Goal: Information Seeking & Learning: Compare options

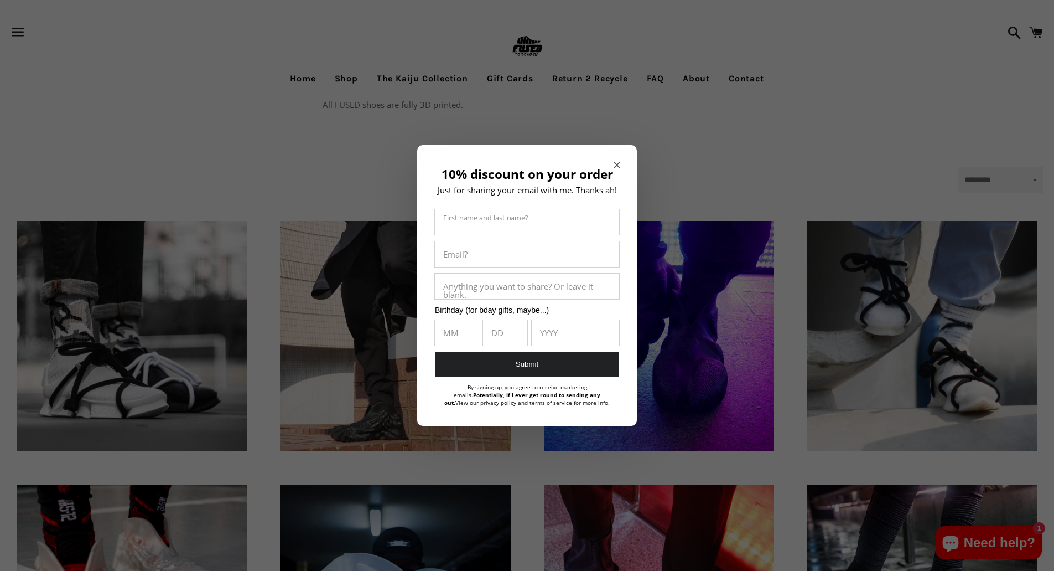
click at [618, 163] on icon "Close modal" at bounding box center [617, 165] width 7 height 7
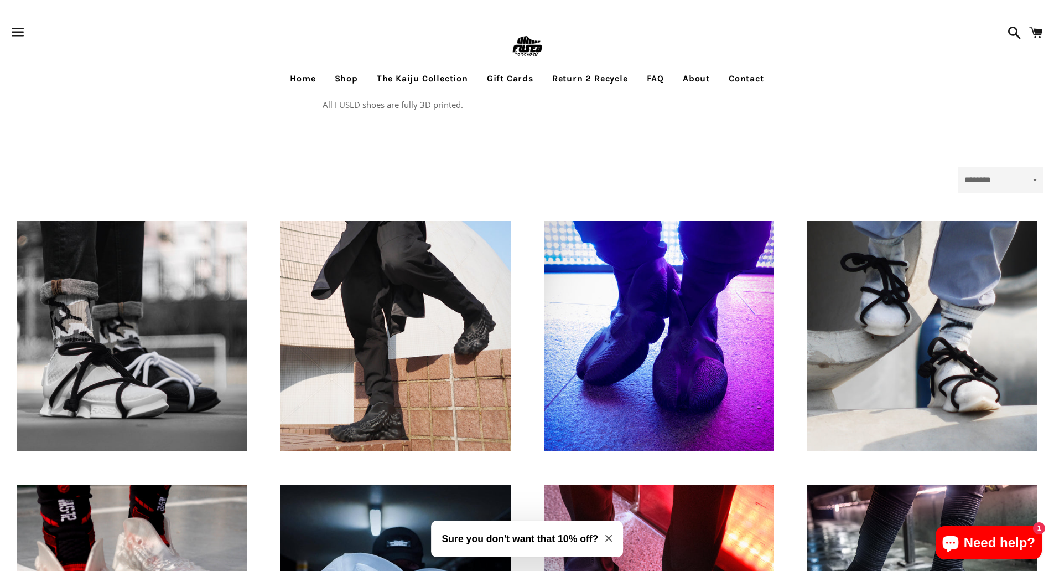
click at [346, 79] on link "Shop" at bounding box center [347, 79] width 40 height 28
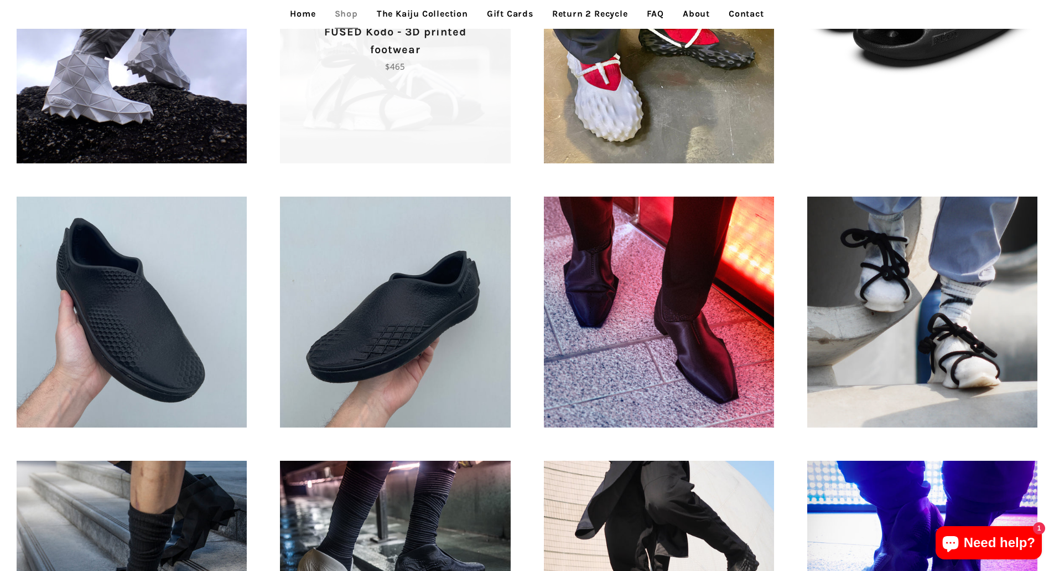
scroll to position [498, 0]
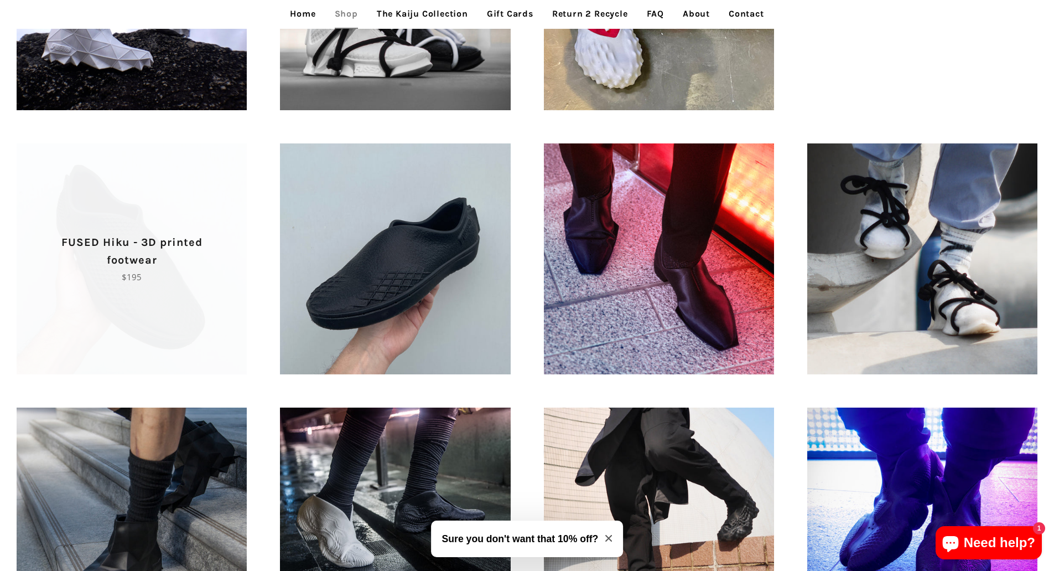
click at [50, 282] on p "Regular price $195" at bounding box center [132, 276] width 192 height 13
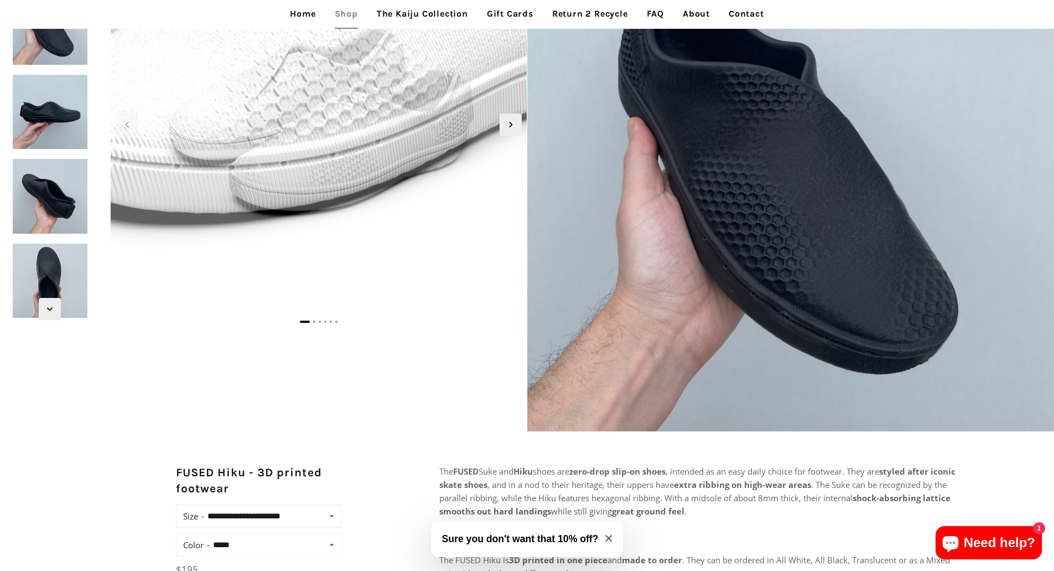
scroll to position [166, 0]
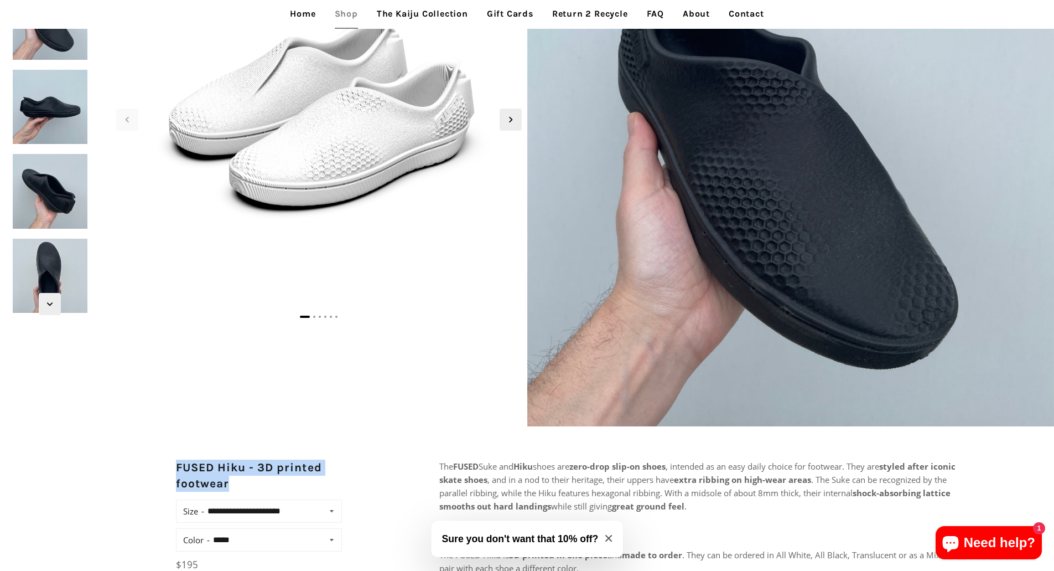
drag, startPoint x: 170, startPoint y: 464, endPoint x: 230, endPoint y: 485, distance: 63.4
copy h2 "FUSED Hiku - 3D printed footwear"
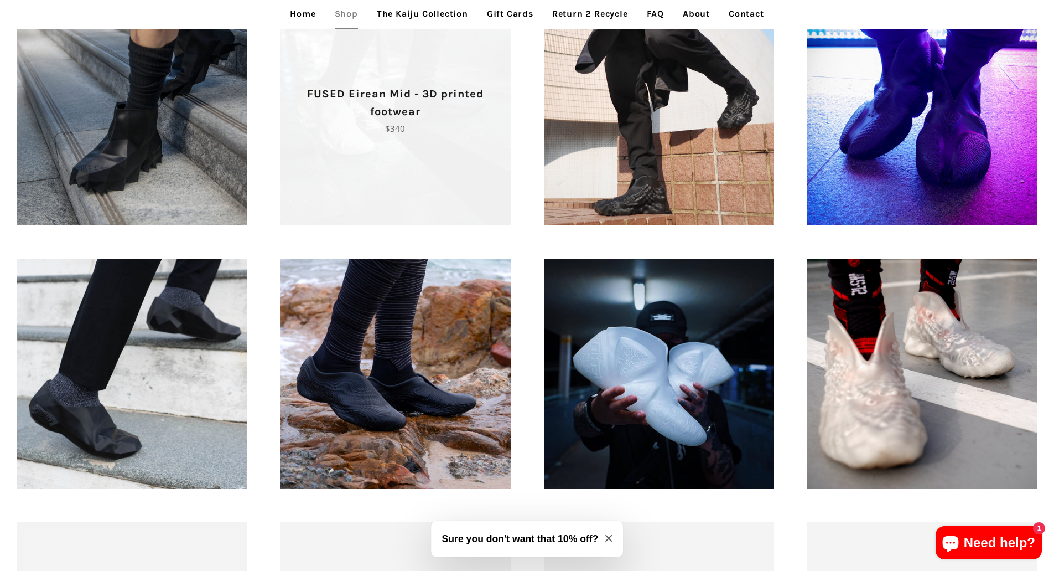
scroll to position [941, 0]
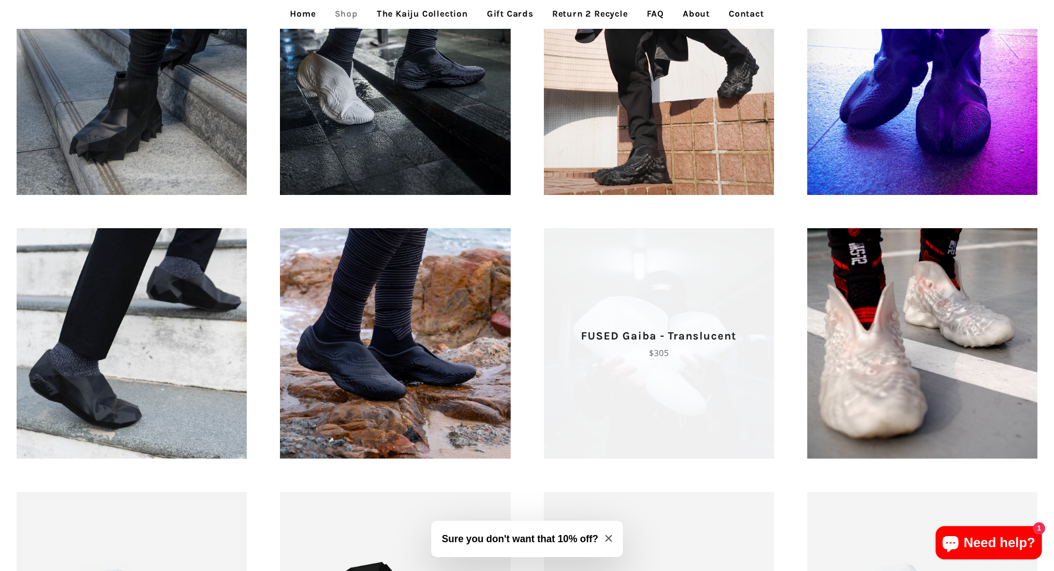
click at [625, 313] on span "FUSED Gaiba - Translucent Regular price $305" at bounding box center [659, 343] width 230 height 230
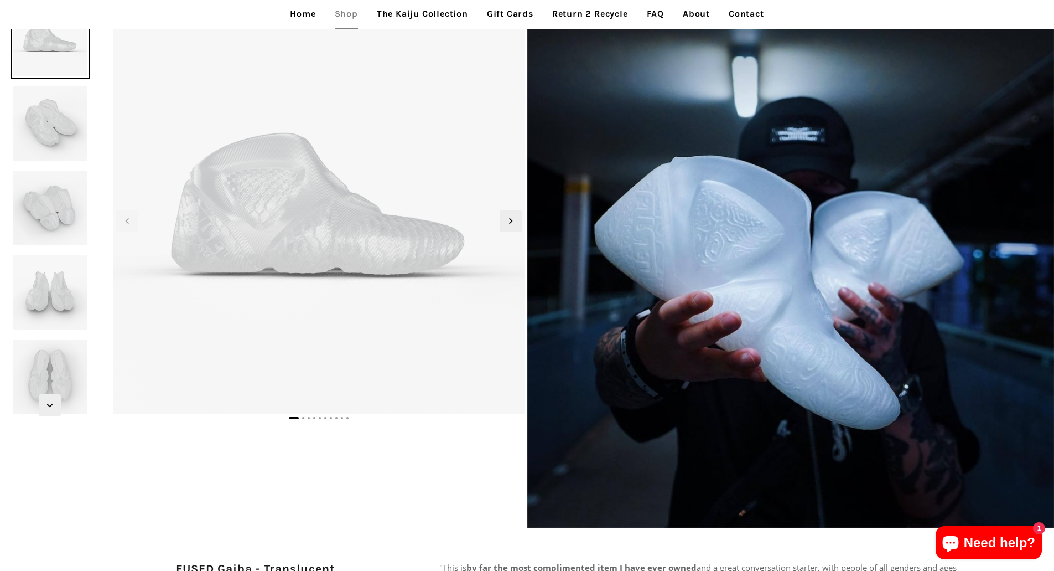
scroll to position [166, 0]
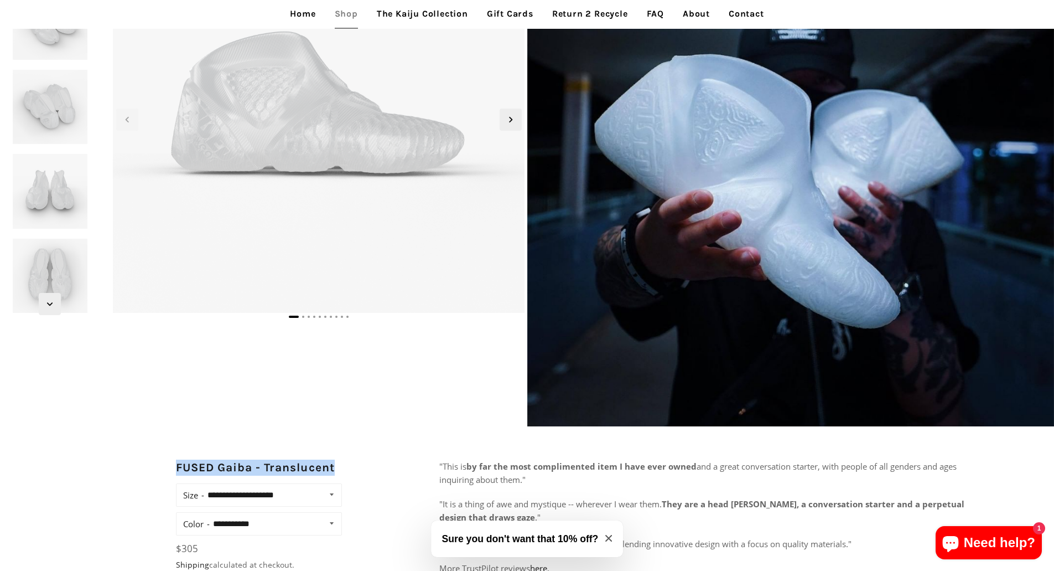
drag, startPoint x: 198, startPoint y: 467, endPoint x: 356, endPoint y: 470, distance: 158.3
copy h2 "FUSED Gaiba - Translucent"
